Goal: Information Seeking & Learning: Check status

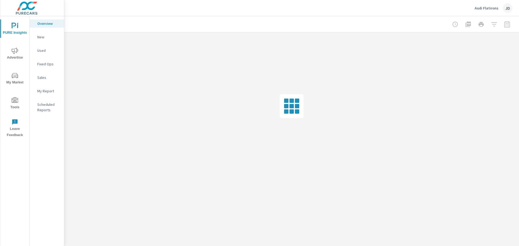
click at [16, 58] on span "Advertise" at bounding box center [15, 54] width 26 height 13
click at [44, 79] on p "Social" at bounding box center [48, 77] width 22 height 5
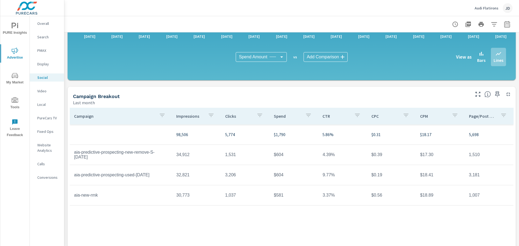
scroll to position [114, 0]
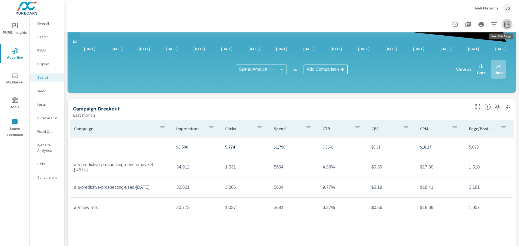
click at [505, 27] on icon "button" at bounding box center [507, 24] width 6 height 6
select select "Last month"
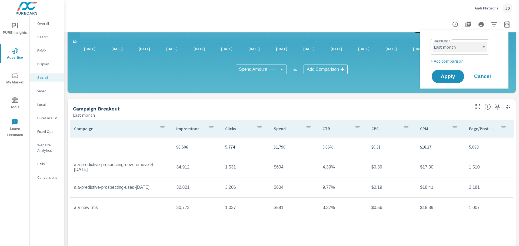
click at [474, 45] on select "Custom [DATE] Last week Last 7 days Last 14 days Last 30 days Last 45 days Last…" at bounding box center [459, 47] width 54 height 11
click at [432, 42] on select "Custom [DATE] Last week Last 7 days Last 14 days Last 30 days Last 45 days Last…" at bounding box center [459, 47] width 54 height 11
click at [448, 79] on span "Apply" at bounding box center [447, 76] width 22 height 5
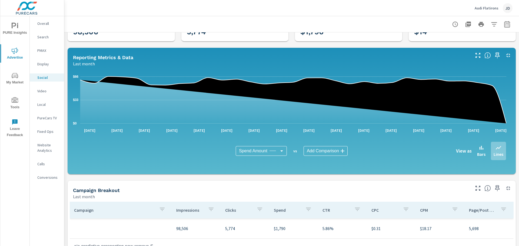
scroll to position [0, 0]
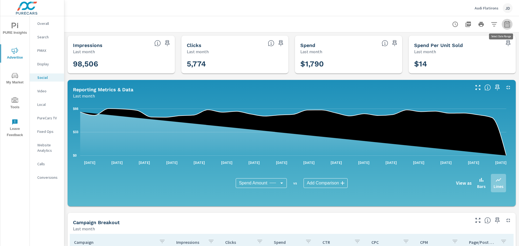
click at [503, 24] on icon "button" at bounding box center [506, 24] width 6 height 6
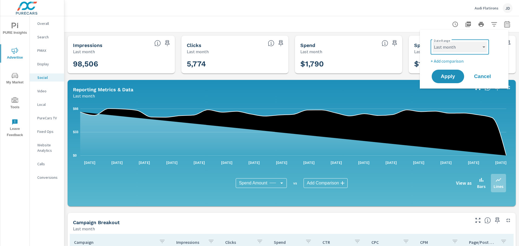
click at [470, 49] on select "Custom [DATE] Last week Last 7 days Last 14 days Last 30 days Last 45 days Last…" at bounding box center [459, 47] width 54 height 11
click at [432, 42] on select "Custom [DATE] Last week Last 7 days Last 14 days Last 30 days Last 45 days Last…" at bounding box center [459, 47] width 54 height 11
select select "custom"
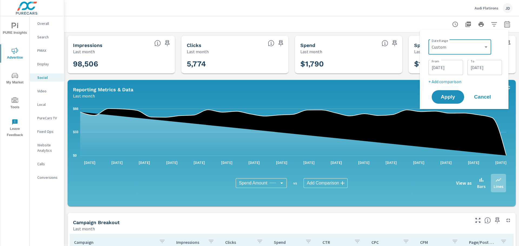
click at [484, 95] on span "Cancel" at bounding box center [482, 97] width 22 height 5
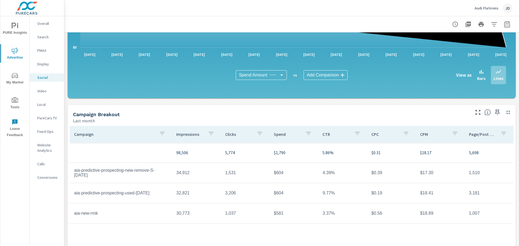
scroll to position [141, 0]
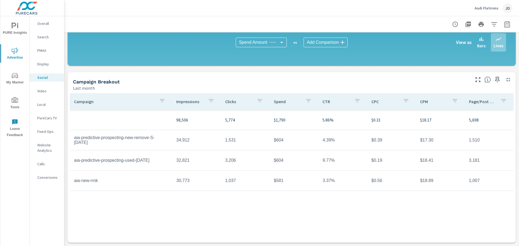
click at [22, 178] on div "PURE Insights Advertise My Market Tools Leave Feedback" at bounding box center [14, 131] width 29 height 230
click at [7, 144] on div "PURE Insights Advertise My Market Tools Leave Feedback" at bounding box center [14, 131] width 29 height 230
click at [307, 103] on icon "button" at bounding box center [308, 101] width 6 height 6
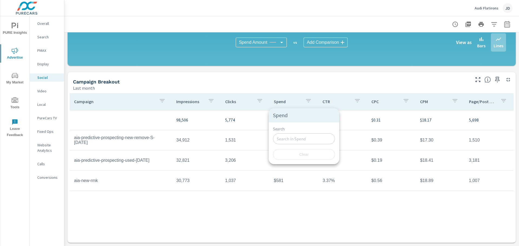
click at [307, 103] on div at bounding box center [259, 123] width 519 height 246
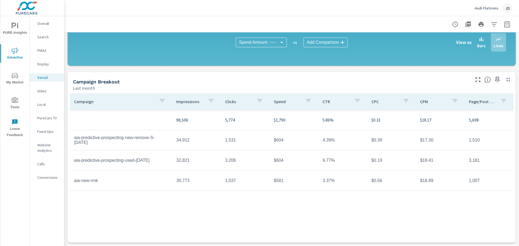
click at [302, 230] on div "Campaign Impressions Clicks Spend CTR CPC CPM Page/Post Action 98,506 5,774 $1,…" at bounding box center [291, 162] width 443 height 139
